Goal: Task Accomplishment & Management: Complete application form

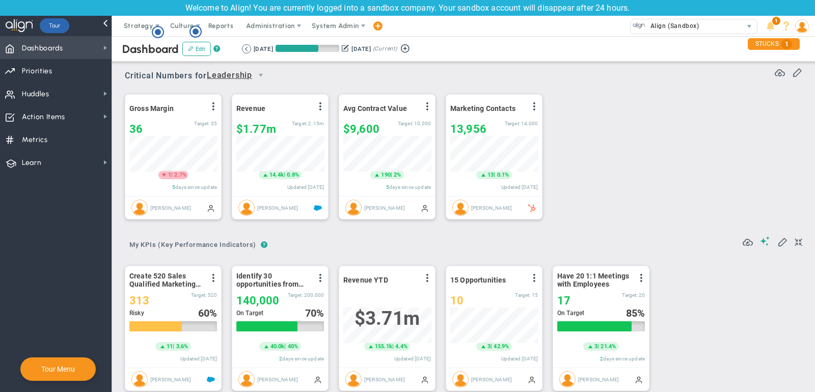
click at [51, 49] on span "Dashboards" at bounding box center [42, 48] width 41 height 21
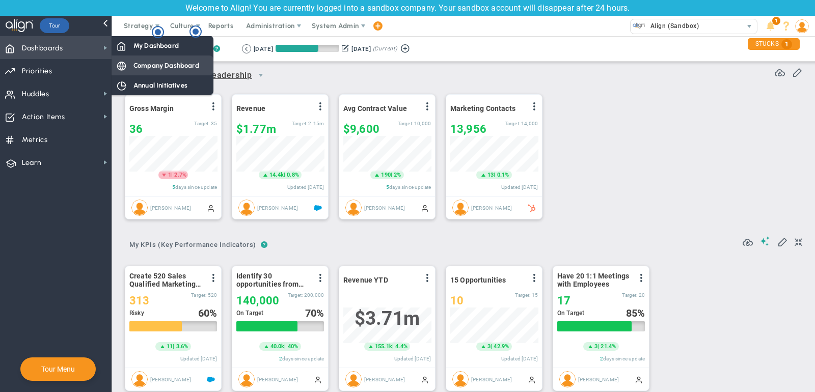
click at [145, 59] on div "Company Dashboard" at bounding box center [163, 66] width 102 height 20
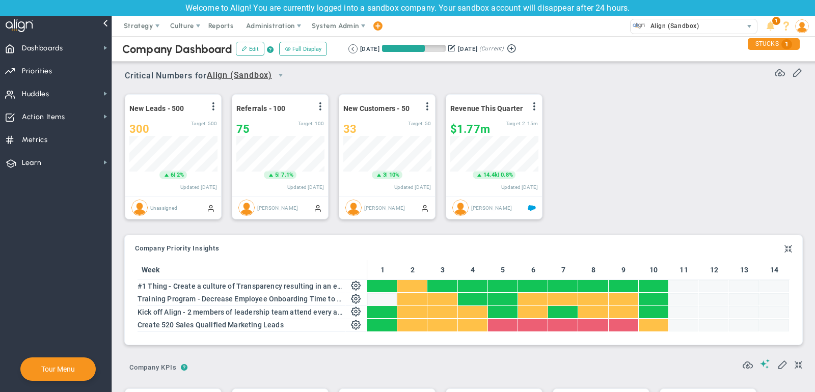
scroll to position [36, 88]
click at [373, 126] on div "33" at bounding box center [375, 129] width 65 height 13
type input "35"
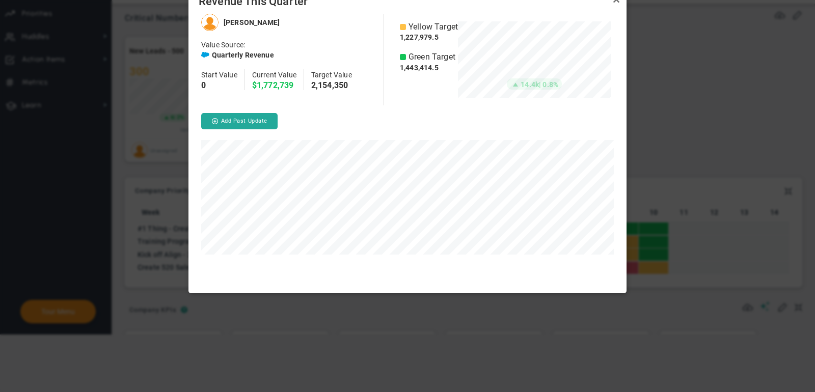
scroll to position [76, 153]
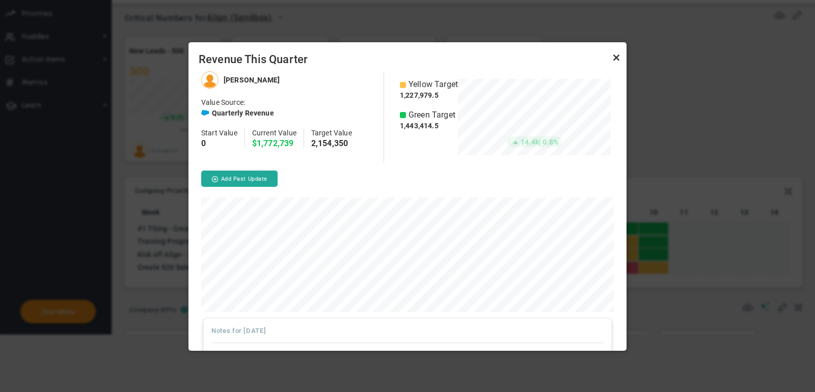
click at [617, 58] on link "Close" at bounding box center [616, 57] width 12 height 12
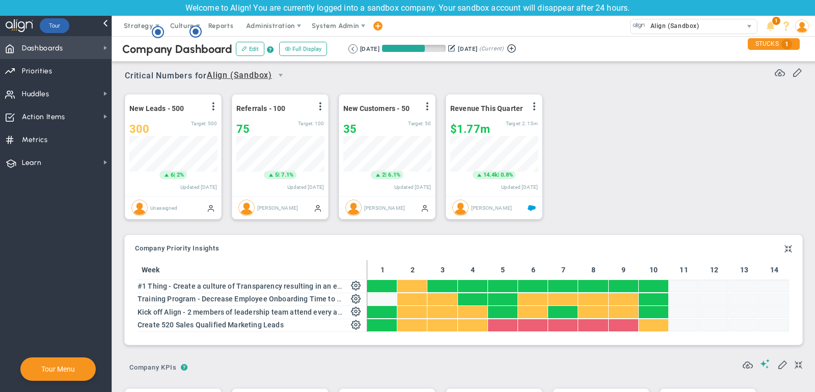
click at [83, 48] on span "Dashboards Dashboards" at bounding box center [56, 47] width 112 height 23
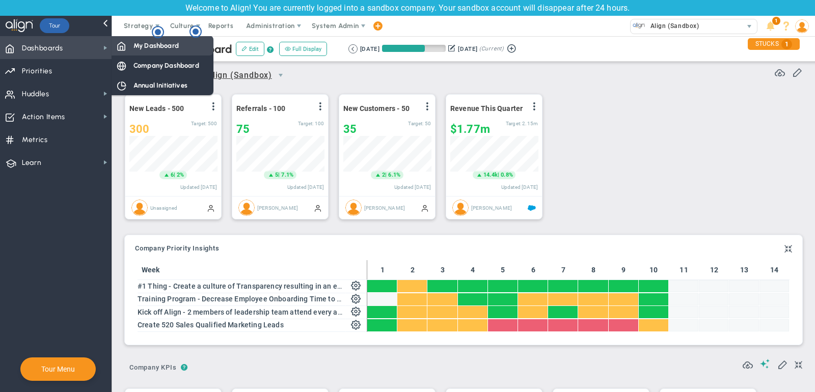
click at [153, 49] on span "My Dashboard" at bounding box center [155, 46] width 45 height 10
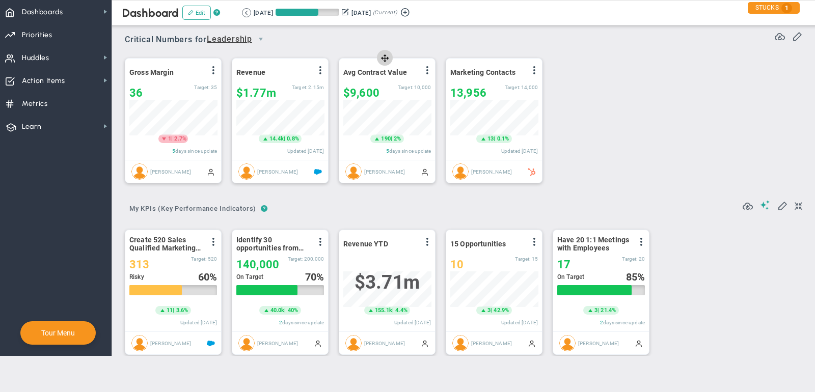
scroll to position [509296, 509244]
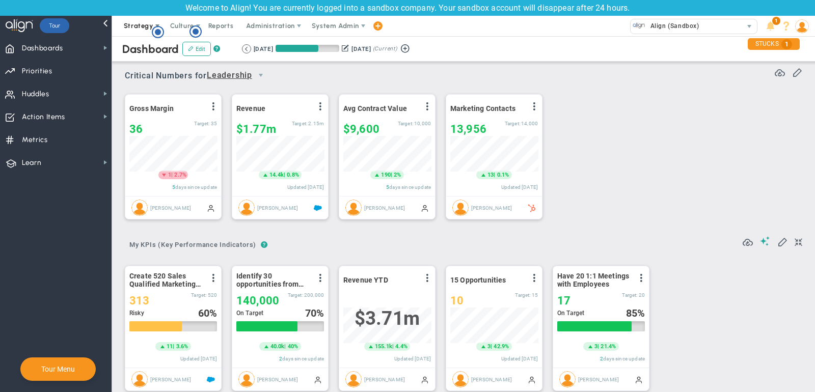
click at [137, 28] on span "Strategy" at bounding box center [139, 26] width 30 height 8
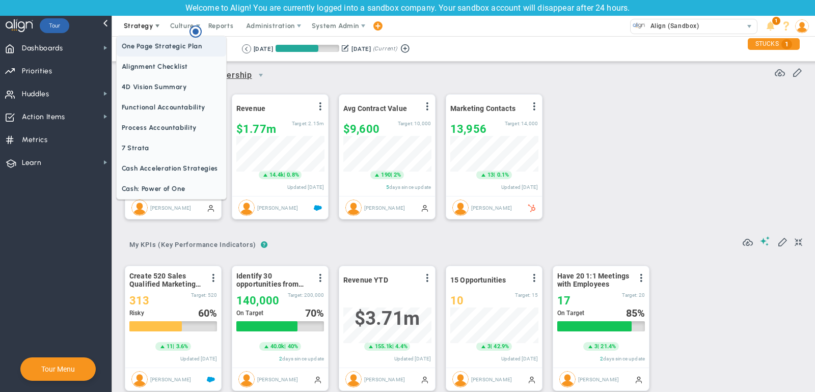
click at [138, 43] on span "One Page Strategic Plan" at bounding box center [172, 46] width 110 height 20
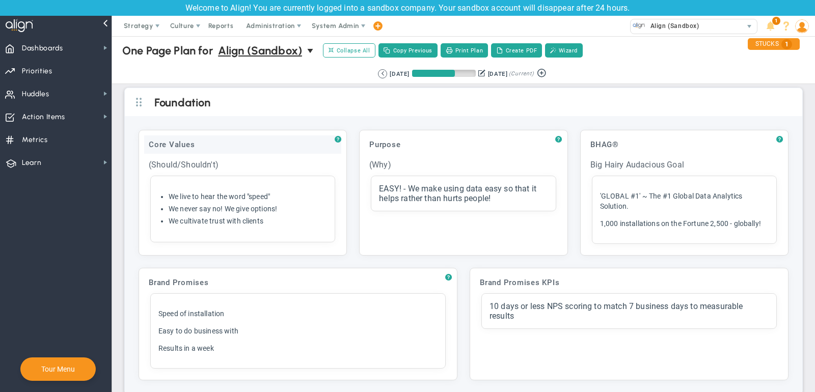
click at [229, 147] on div "Core Values" at bounding box center [242, 144] width 197 height 18
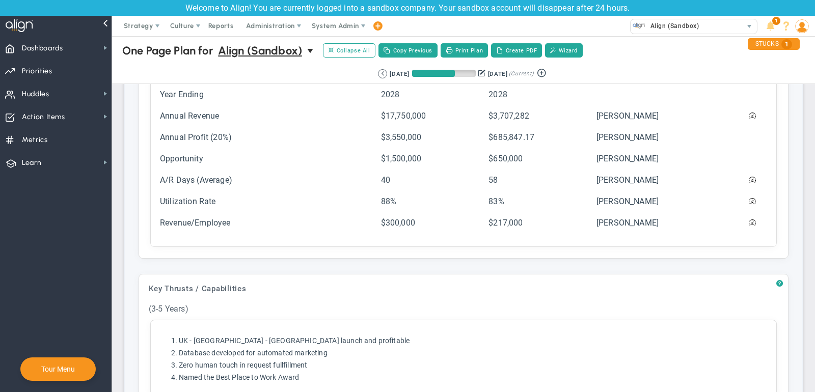
scroll to position [288, 0]
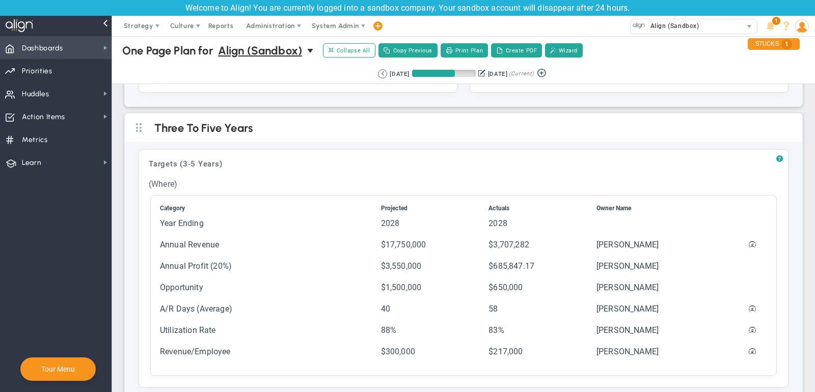
click at [102, 52] on span "Dashboards Dashboards" at bounding box center [56, 47] width 112 height 23
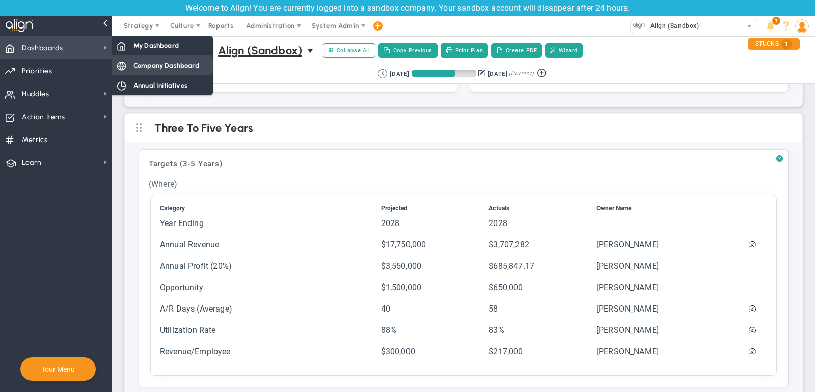
click at [146, 65] on span "Company Dashboard" at bounding box center [166, 66] width 66 height 10
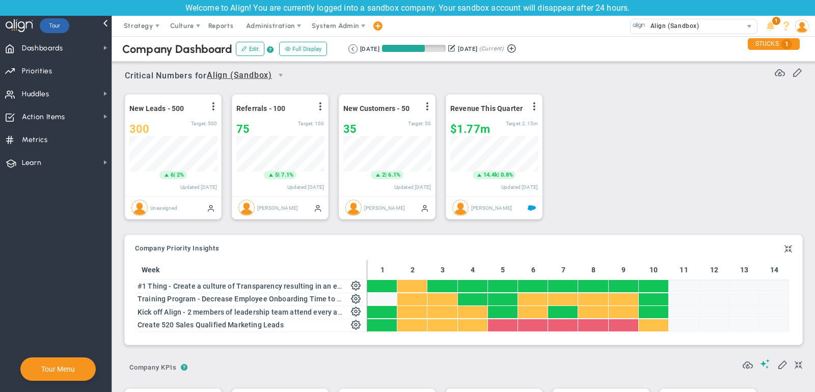
scroll to position [509296, 509244]
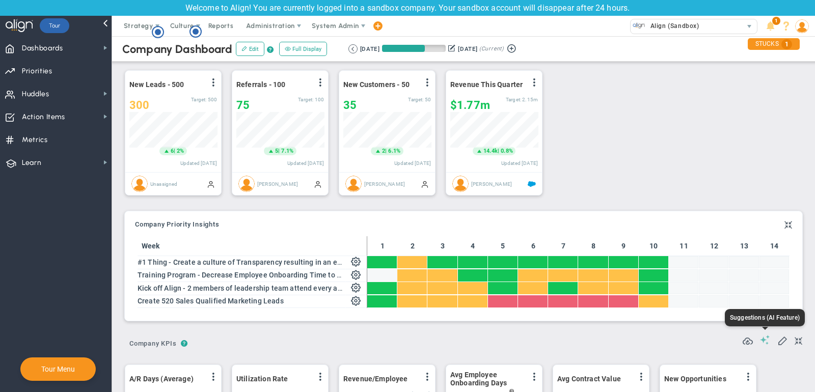
click at [765, 336] on span at bounding box center [765, 340] width 10 height 10
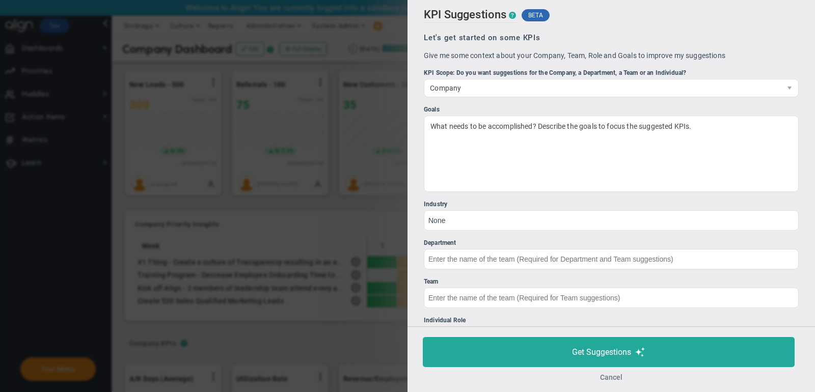
click at [611, 378] on button "Cancel" at bounding box center [611, 377] width 22 height 8
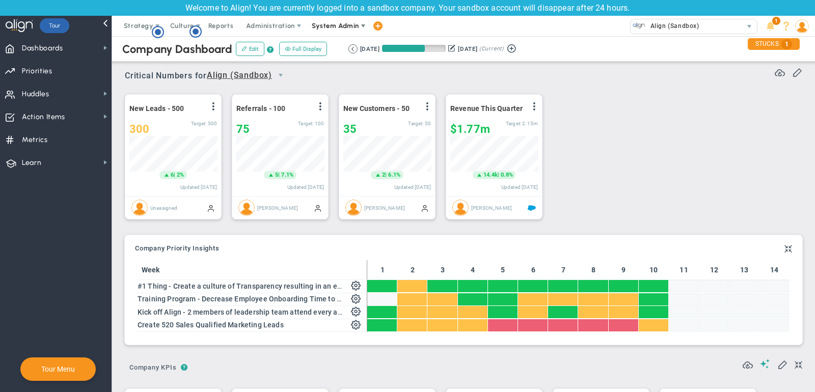
click at [332, 26] on span "System Admin" at bounding box center [335, 26] width 47 height 8
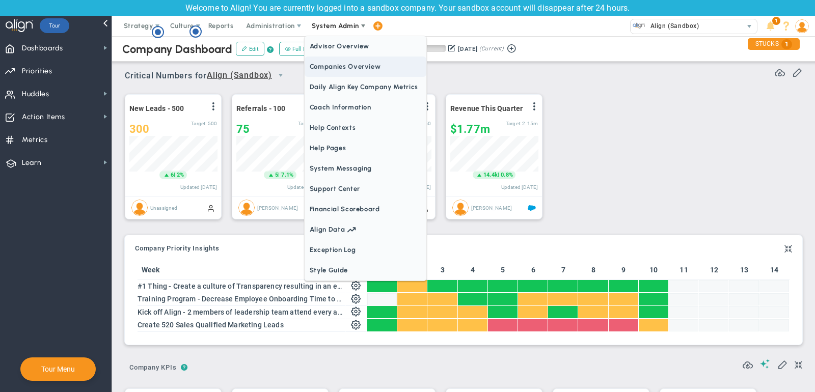
click at [381, 68] on span "Companies Overview" at bounding box center [366, 67] width 122 height 20
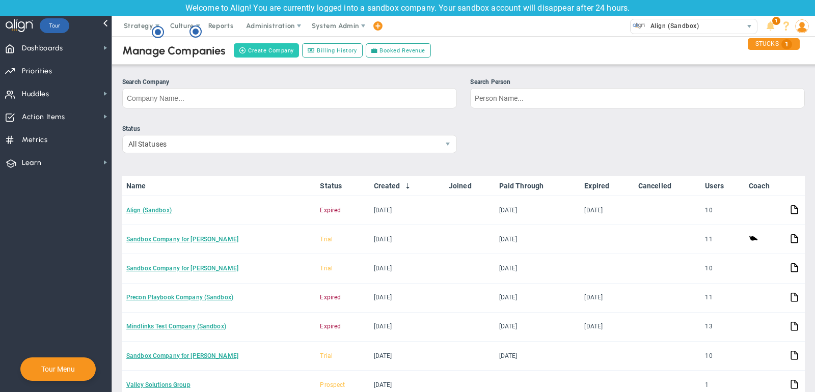
click at [263, 51] on button "Create Company" at bounding box center [266, 50] width 65 height 14
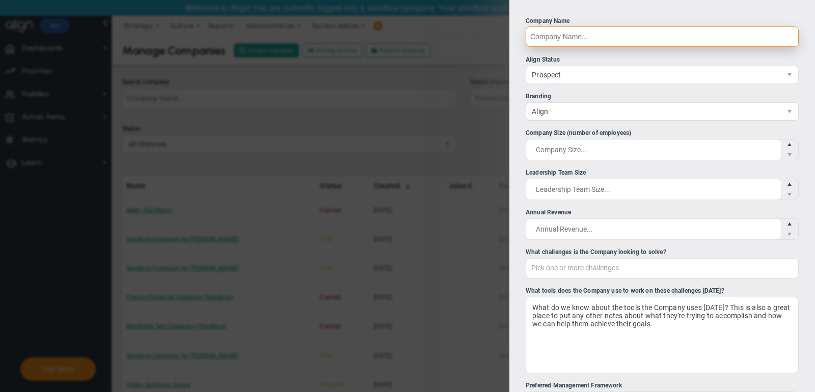
click at [583, 39] on input "Company Name" at bounding box center [662, 36] width 273 height 20
paste input "Meister Cheese"
type input "Meister Cheese"
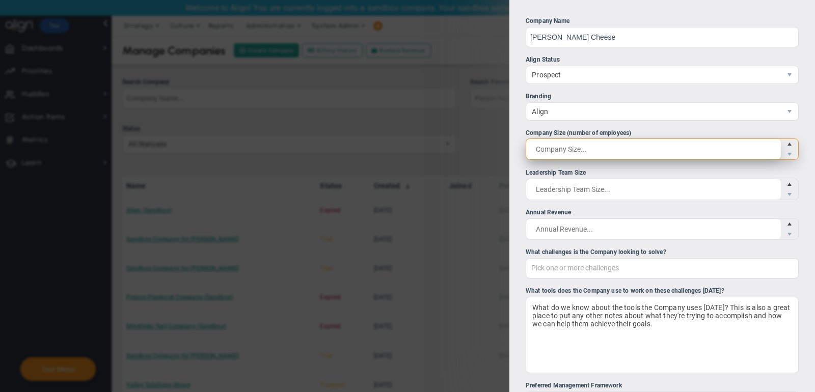
click at [562, 143] on span at bounding box center [662, 149] width 273 height 21
click at [0, 0] on input "Company Size (number of employees)" at bounding box center [0, 0] width 0 height 0
type input "200"
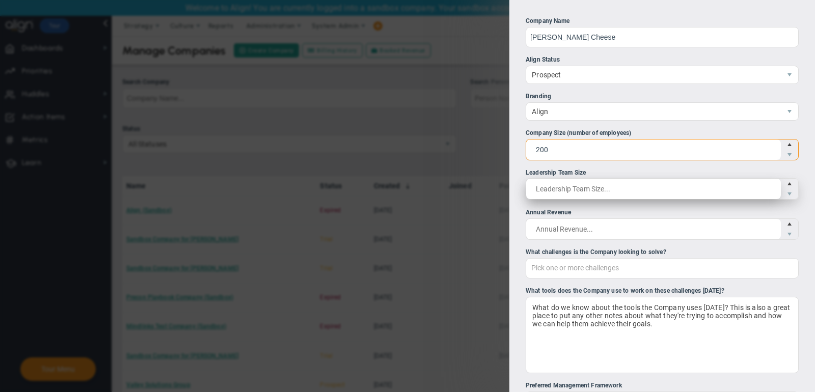
type input "200"
click at [576, 192] on span at bounding box center [662, 188] width 273 height 21
click at [576, 192] on input "Leadership Team Size" at bounding box center [653, 189] width 255 height 20
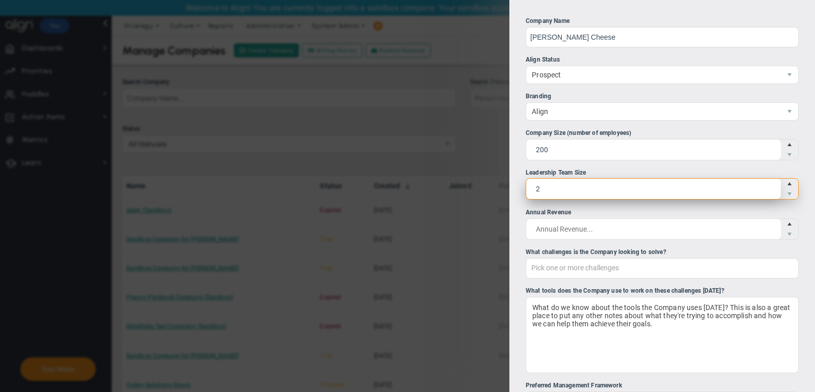
type input "20"
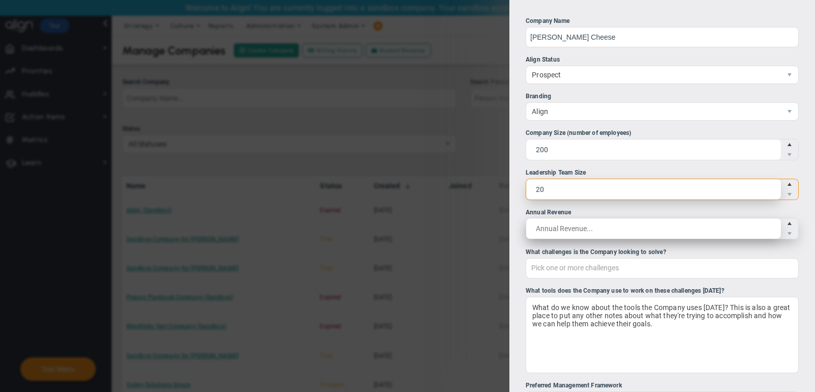
scroll to position [24, 0]
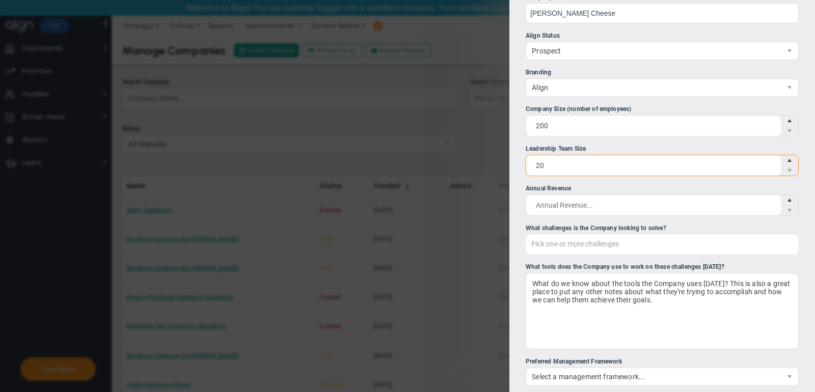
type input "20"
click at [608, 240] on div "Pick one or more challenges" at bounding box center [662, 244] width 273 height 20
click at [608, 240] on input "What challenges is the Company looking to solve? Pick one or more challenges Fi…" at bounding box center [582, 244] width 113 height 18
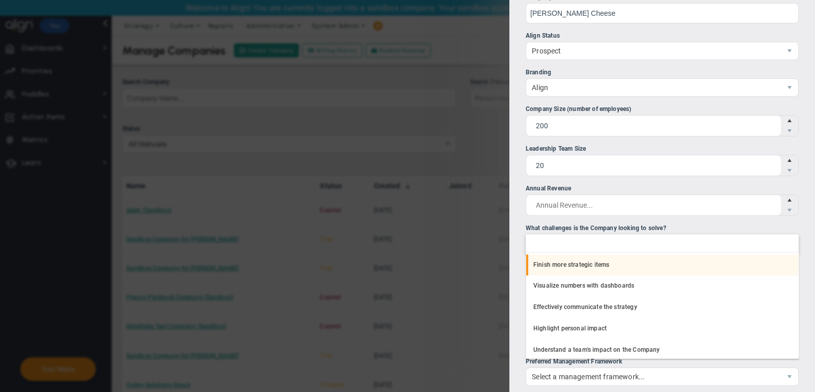
click at [612, 262] on li "Finish more strategic items" at bounding box center [662, 265] width 272 height 21
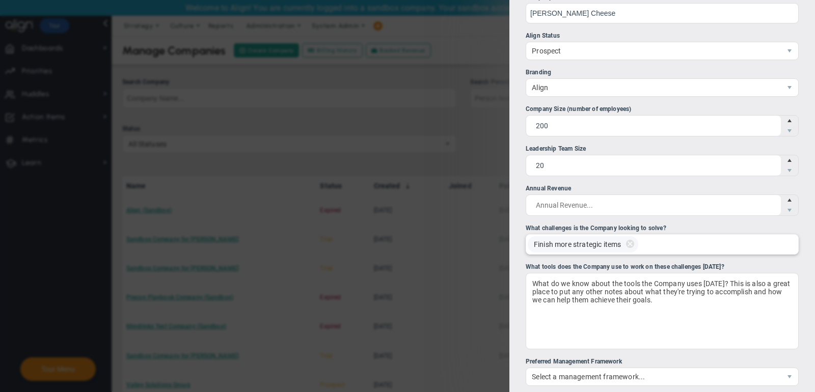
click at [686, 244] on div "Finish more strategic items" at bounding box center [662, 244] width 273 height 20
click at [666, 244] on input "What challenges is the Company looking to solve? Finish more strategic items Fi…" at bounding box center [654, 244] width 23 height 18
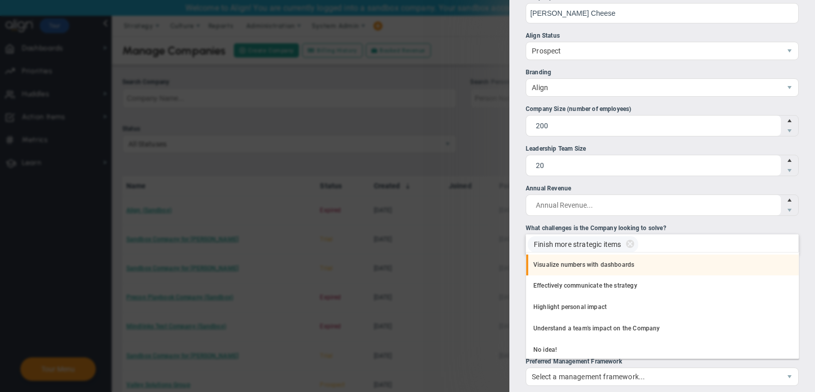
click at [665, 260] on li "Visualize numbers with dashboards" at bounding box center [662, 265] width 272 height 21
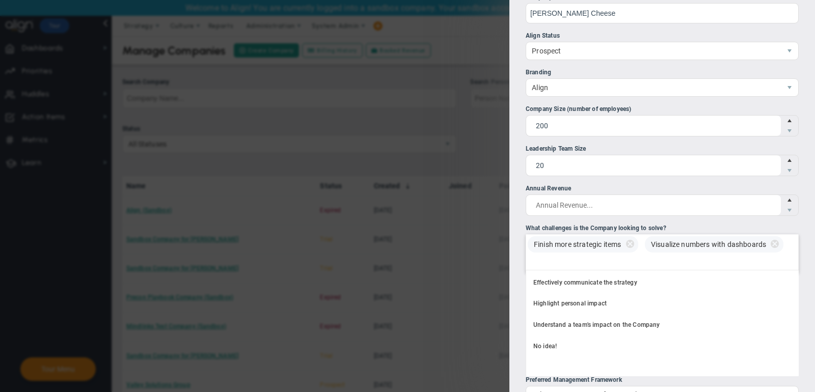
click at [684, 252] on div "Finish more strategic items Visualize numbers with dashboards" at bounding box center [662, 253] width 273 height 39
click at [549, 254] on input "What challenges is the Company looking to solve? Finish more strategic items Vi…" at bounding box center [537, 263] width 23 height 18
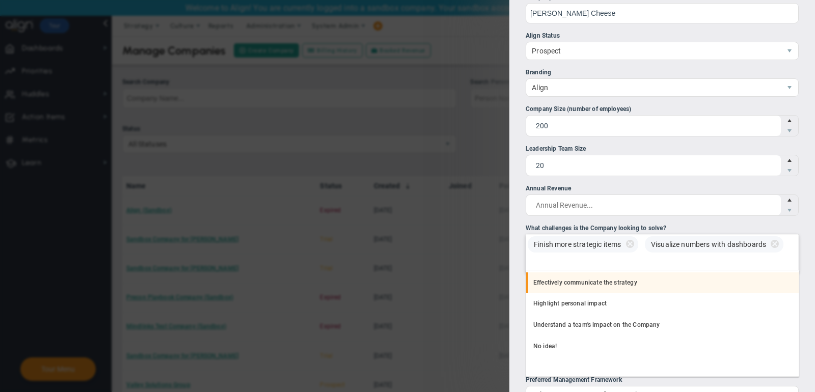
click at [671, 276] on li "Effectively communicate the strategy" at bounding box center [662, 282] width 272 height 21
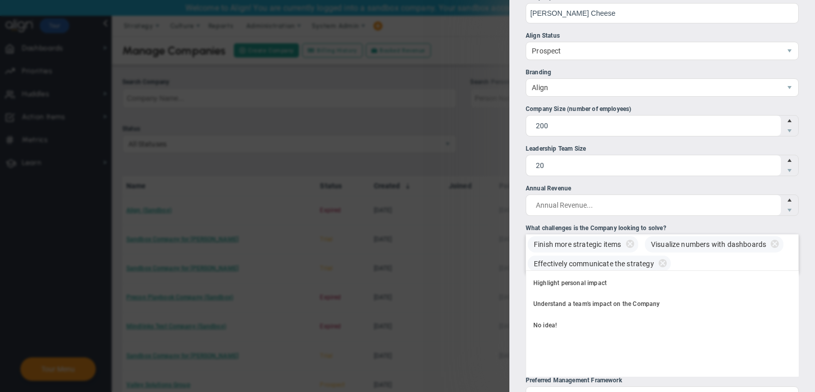
click at [703, 260] on div "Finish more strategic items Visualize numbers with dashboards Effectively commu…" at bounding box center [662, 253] width 273 height 39
click at [699, 260] on input "What challenges is the Company looking to solve? Finish more strategic items Vi…" at bounding box center [687, 263] width 23 height 18
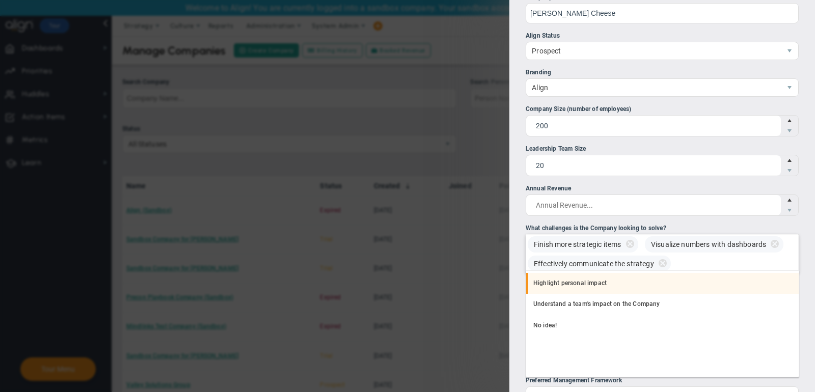
click at [670, 280] on li "Highlight personal impact" at bounding box center [662, 283] width 272 height 21
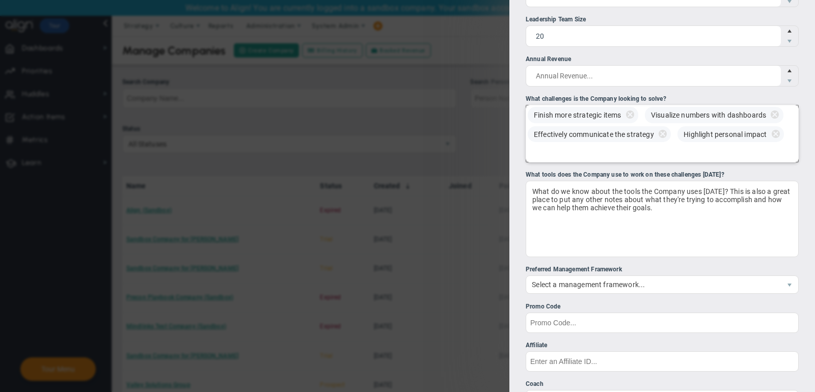
scroll to position [184, 0]
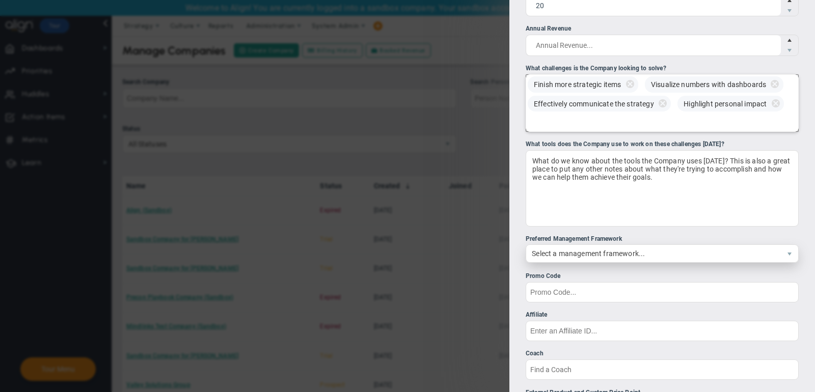
click at [644, 253] on span "Select a management framework..." at bounding box center [653, 253] width 255 height 17
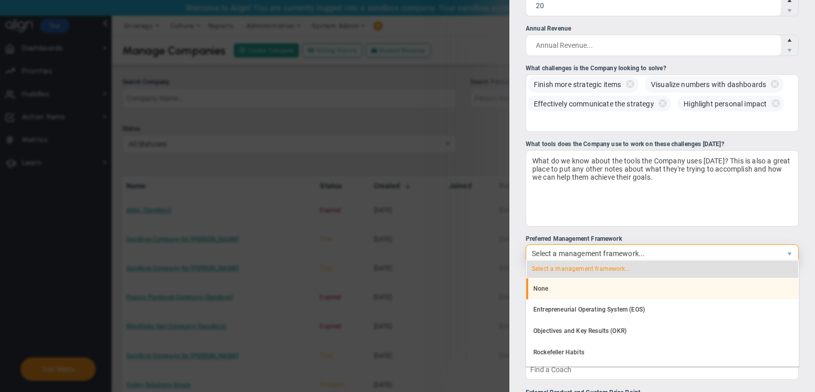
click at [632, 288] on li "None" at bounding box center [662, 289] width 272 height 21
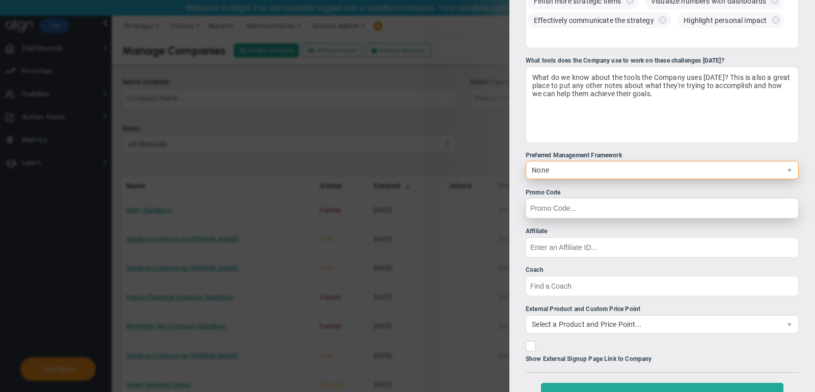
scroll to position [272, 0]
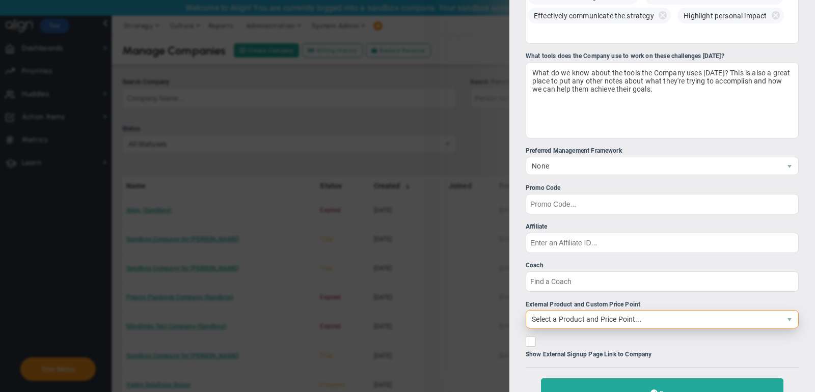
click at [640, 322] on span "Select a Product and Price Point..." at bounding box center [653, 319] width 255 height 17
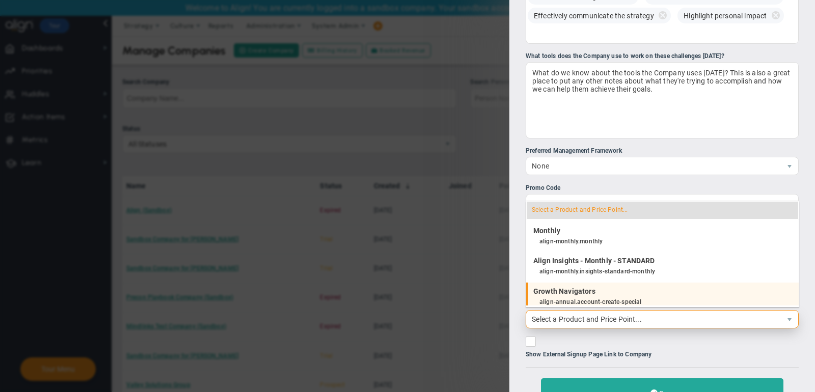
scroll to position [1161, 0]
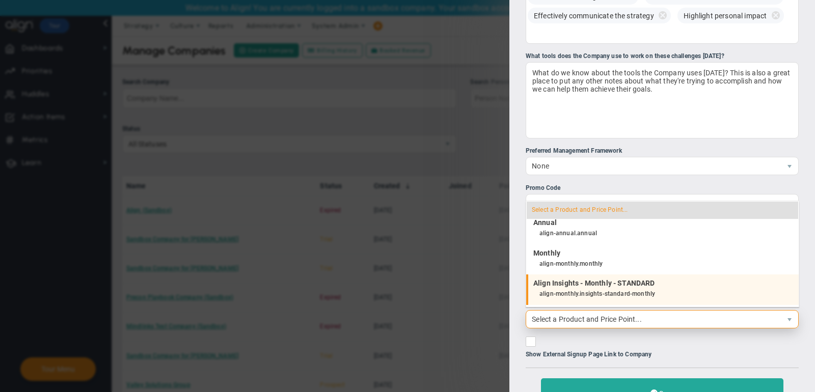
click at [661, 283] on h4 "Align Insights - Monthly - STANDARD" at bounding box center [660, 283] width 255 height 9
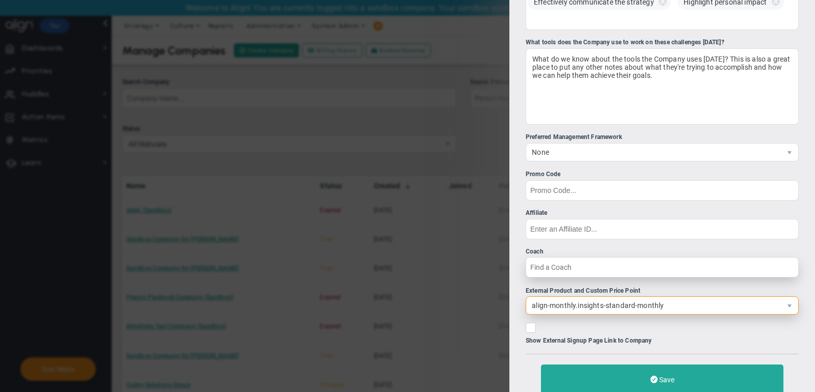
scroll to position [317, 0]
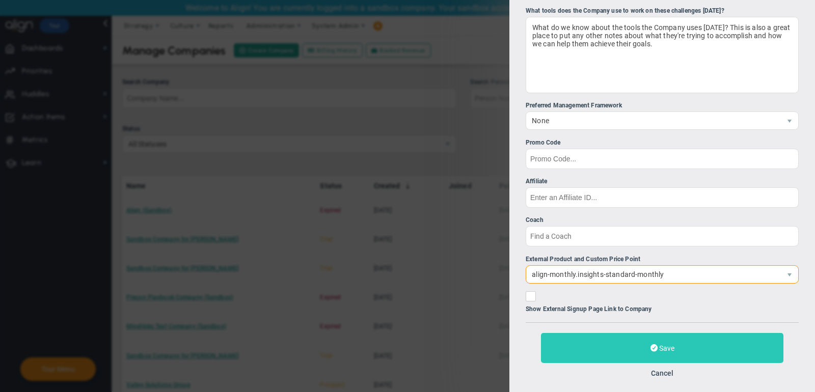
click at [643, 345] on button "Save" at bounding box center [662, 348] width 242 height 30
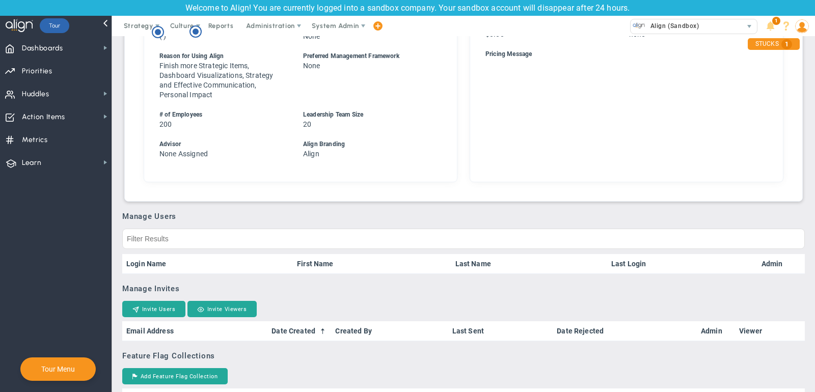
scroll to position [431, 0]
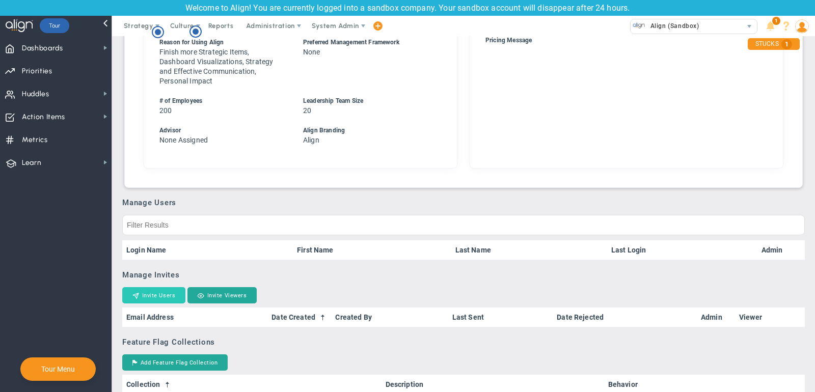
click at [150, 304] on button "Invite Users" at bounding box center [153, 295] width 63 height 16
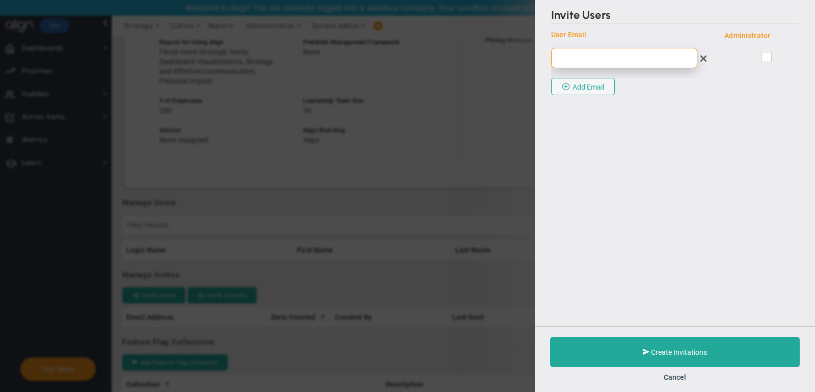
click at [643, 59] on input "email" at bounding box center [624, 58] width 146 height 20
paste input "ameister@meistercheese.com"
type input "ameister@meistercheese.com"
click at [766, 55] on input "checkbox" at bounding box center [767, 59] width 7 height 10
checkbox input "true"
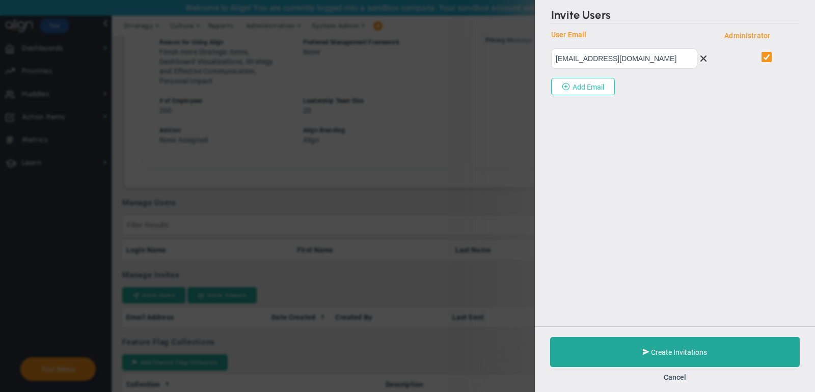
click at [587, 81] on button "Add Email" at bounding box center [583, 86] width 64 height 17
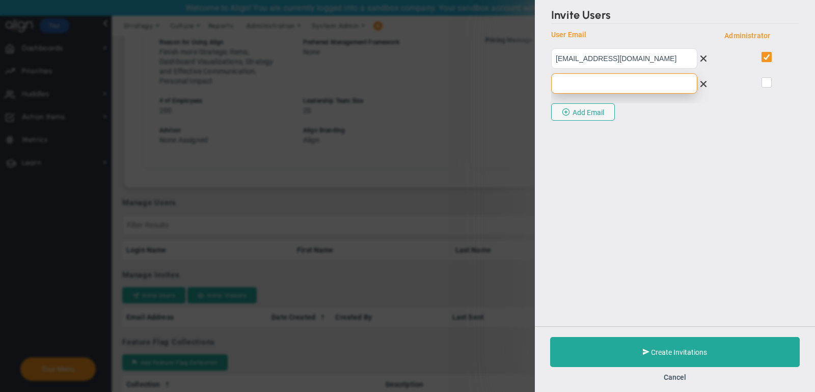
click at [620, 86] on input "email" at bounding box center [624, 83] width 146 height 20
paste input "cdean@meistercheese.com"
type input "cdean@meistercheese.com"
click at [764, 85] on input "checkbox" at bounding box center [767, 84] width 7 height 10
checkbox input "true"
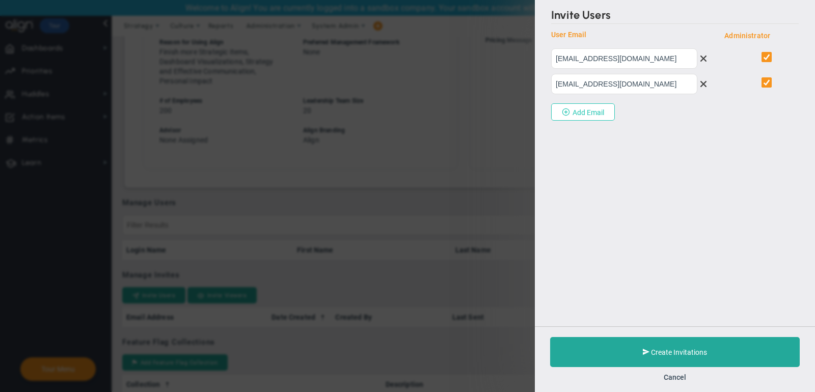
click at [600, 112] on button "Add Email" at bounding box center [583, 111] width 64 height 17
click at [602, 112] on input "email" at bounding box center [624, 109] width 146 height 20
paste input "jstadler@meistercheese.com"
type input "jstadler@meistercheese.com"
click at [765, 107] on input "checkbox" at bounding box center [767, 110] width 7 height 10
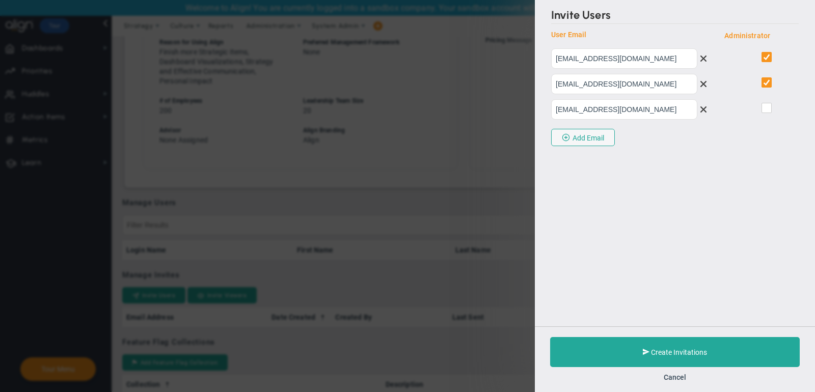
checkbox input "true"
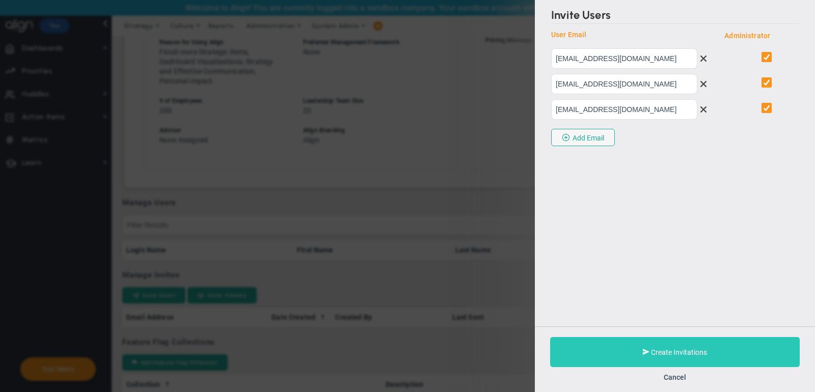
click at [693, 352] on span "Create Invitations" at bounding box center [679, 352] width 56 height 8
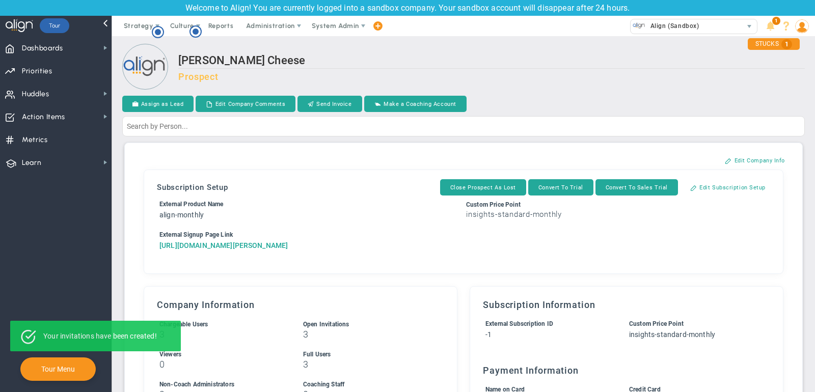
click at [288, 243] on a=3&reference=33521&organization=Meister+Cheese&components=3&components=0"] "https://align-technologies-corp.chargifypay.com/subscribe/fydbcng742tk/align-mo…" at bounding box center [223, 245] width 128 height 8
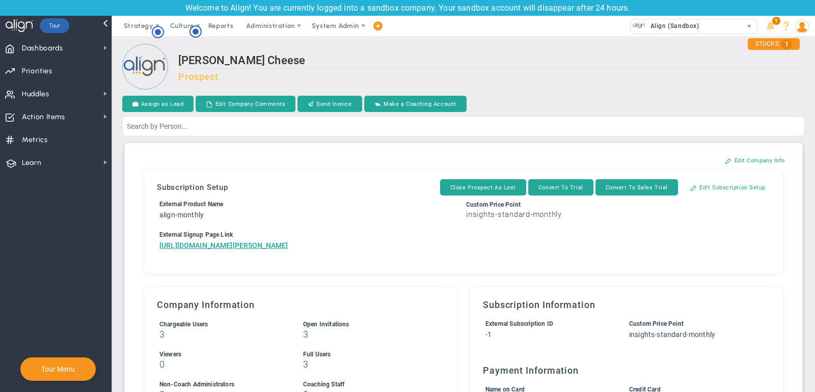
drag, startPoint x: 395, startPoint y: 274, endPoint x: 149, endPoint y: 246, distance: 247.1
click at [149, 246] on div "Subscription Setup Close Prospect As Lost Convert To Trial Convert To Sales Tri…" at bounding box center [463, 221] width 629 height 93
copy a=3&reference=33521&organization=Meister+Cheese&components=3&components=0"] "https://align-technologies-corp.chargifypay.com/subscribe/fydbcng742tk/align-mo…"
click at [711, 25] on div "Align (Sandbox)" at bounding box center [687, 25] width 112 height 13
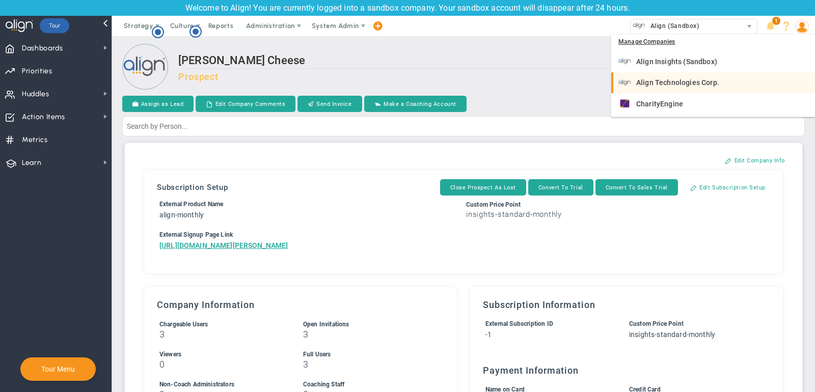
click at [699, 79] on span "Align Technologies Corp." at bounding box center [677, 82] width 83 height 7
